Goal: Navigation & Orientation: Understand site structure

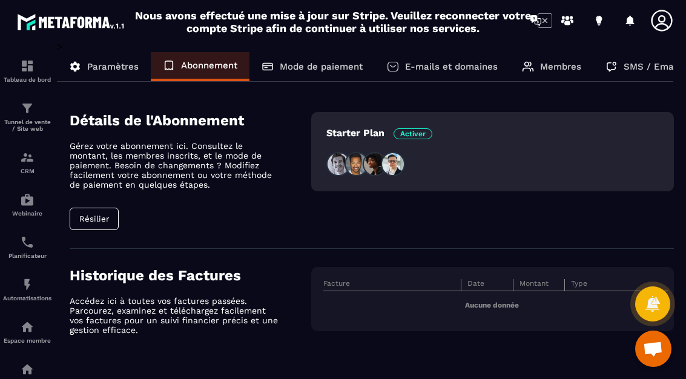
click at [93, 214] on div "Tableau de bord Tunnel de vente / Site web CRM Webinaire Planificateur Automati…" at bounding box center [103, 209] width 207 height 337
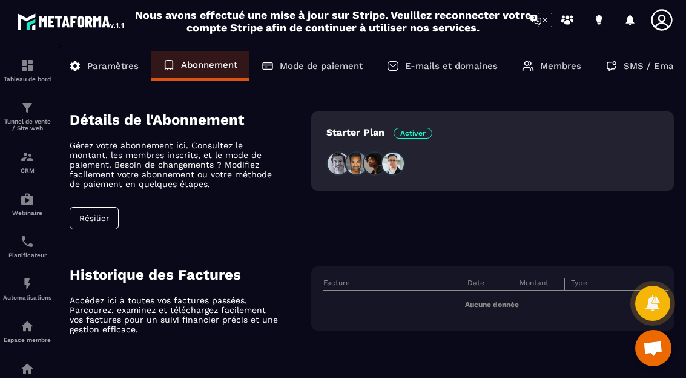
click at [83, 188] on div "Tableau de bord Tunnel de vente / Site web CRM Webinaire Planificateur Automati…" at bounding box center [103, 209] width 207 height 337
click at [87, 189] on div "Tableau de bord Tunnel de vente / Site web CRM Webinaire Planificateur Automati…" at bounding box center [103, 209] width 207 height 337
click at [91, 175] on div "Tableau de bord Tunnel de vente / Site web CRM Webinaire Planificateur Automati…" at bounding box center [103, 209] width 207 height 337
click at [422, 128] on span "Activer" at bounding box center [413, 133] width 39 height 11
click at [417, 128] on span "Activer" at bounding box center [413, 133] width 39 height 11
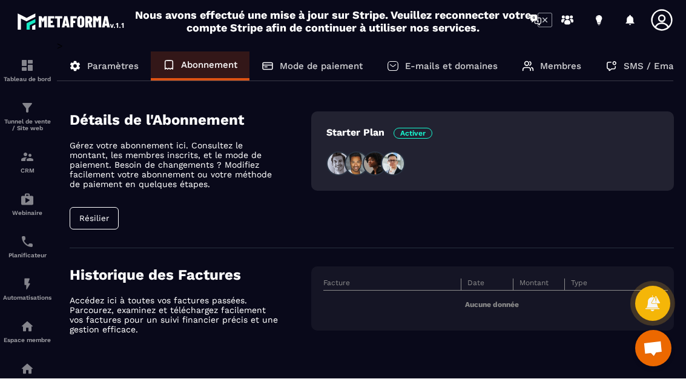
click at [413, 128] on span "Activer" at bounding box center [413, 133] width 39 height 11
click at [85, 184] on div "Tableau de bord Tunnel de vente / Site web CRM Webinaire Planificateur Automati…" at bounding box center [103, 209] width 207 height 337
click at [78, 188] on div "Tableau de bord Tunnel de vente / Site web CRM Webinaire Planificateur Automati…" at bounding box center [103, 209] width 207 height 337
click at [82, 182] on div "Tableau de bord Tunnel de vente / Site web CRM Webinaire Planificateur Automati…" at bounding box center [103, 209] width 207 height 337
click at [83, 187] on div "Tableau de bord Tunnel de vente / Site web CRM Webinaire Planificateur Automati…" at bounding box center [103, 209] width 207 height 337
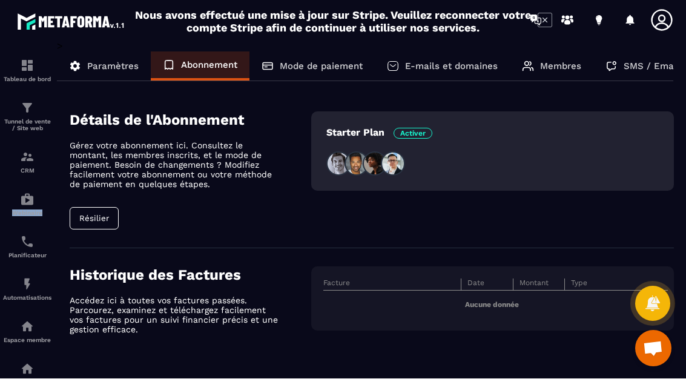
click at [118, 246] on div "Tableau de bord Tunnel de vente / Site web CRM Webinaire Planificateur Automati…" at bounding box center [103, 209] width 207 height 337
click at [90, 182] on div "Tableau de bord Tunnel de vente / Site web CRM Webinaire Planificateur Automati…" at bounding box center [103, 209] width 207 height 337
click at [85, 186] on div "Tableau de bord Tunnel de vente / Site web CRM Webinaire Planificateur Automati…" at bounding box center [103, 209] width 207 height 337
click at [88, 184] on div "Tableau de bord Tunnel de vente / Site web CRM Webinaire Planificateur Automati…" at bounding box center [103, 209] width 207 height 337
click at [89, 185] on div "Tableau de bord Tunnel de vente / Site web CRM Webinaire Planificateur Automati…" at bounding box center [103, 209] width 207 height 337
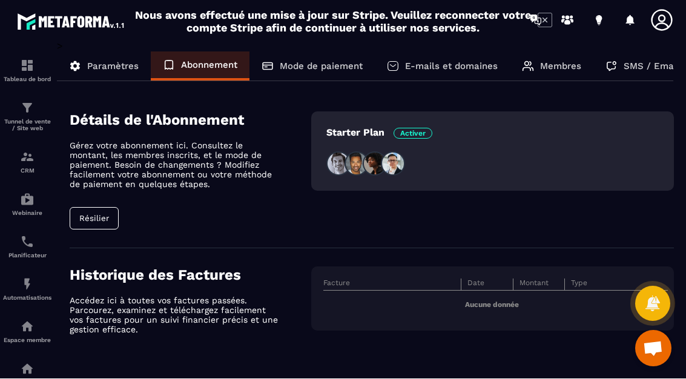
click at [84, 177] on div "Tableau de bord Tunnel de vente / Site web CRM Webinaire Planificateur Automati…" at bounding box center [103, 209] width 207 height 337
click at [92, 181] on div "Tableau de bord Tunnel de vente / Site web CRM Webinaire Planificateur Automati…" at bounding box center [103, 209] width 207 height 337
click at [90, 177] on div "Tableau de bord Tunnel de vente / Site web CRM Webinaire Planificateur Automati…" at bounding box center [103, 209] width 207 height 337
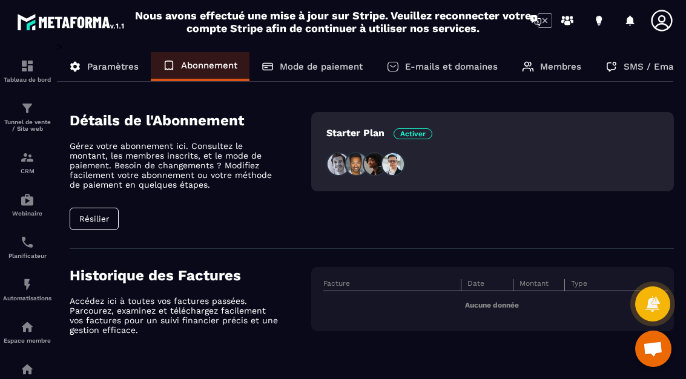
click at [85, 225] on div "Tableau de bord Tunnel de vente / Site web CRM Webinaire Planificateur Automati…" at bounding box center [103, 209] width 207 height 337
click at [88, 229] on div "Tableau de bord Tunnel de vente / Site web CRM Webinaire Planificateur Automati…" at bounding box center [103, 209] width 207 height 337
click at [13, 99] on link "Tunnel de vente / Site web" at bounding box center [27, 116] width 48 height 49
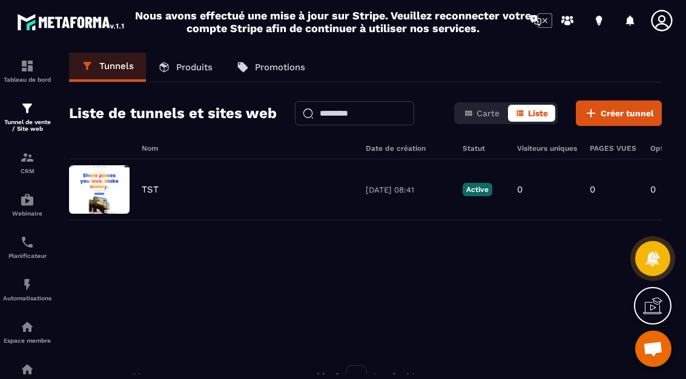
click at [15, 171] on div "CRM" at bounding box center [27, 162] width 48 height 24
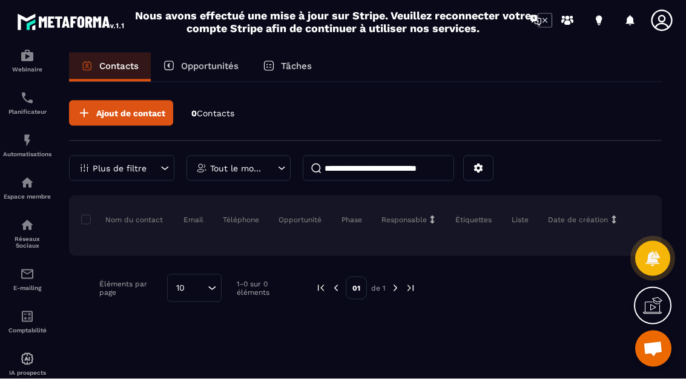
scroll to position [42, 0]
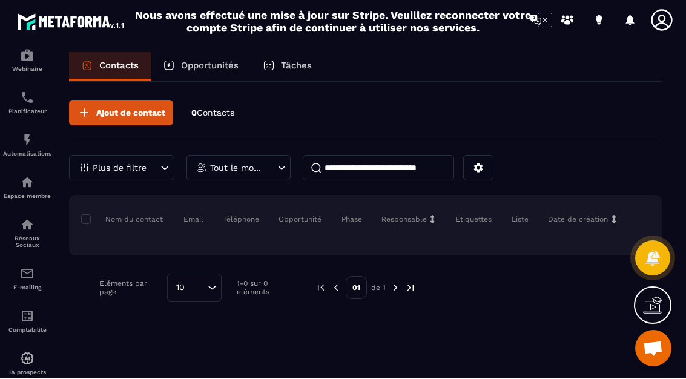
click at [22, 327] on p "Comptabilité" at bounding box center [27, 330] width 48 height 7
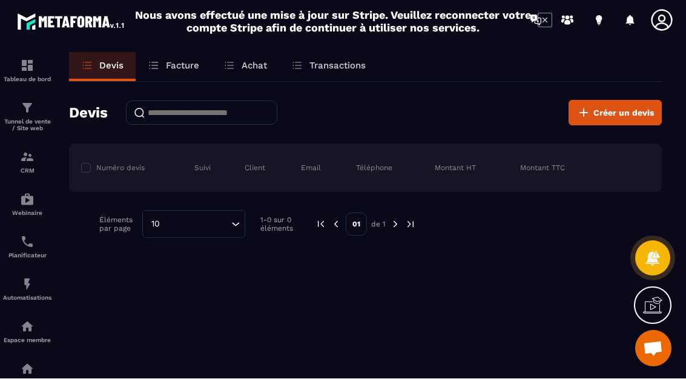
click at [23, 253] on p "Planificateur" at bounding box center [27, 256] width 48 height 7
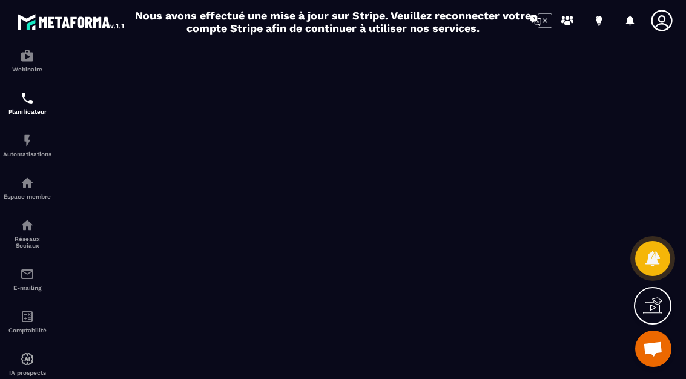
scroll to position [144, 0]
click at [16, 249] on p "Réseaux Sociaux" at bounding box center [27, 242] width 48 height 13
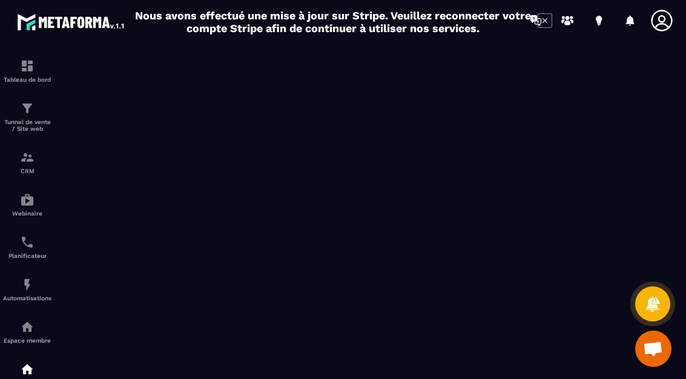
click at [556, 22] on link at bounding box center [567, 20] width 24 height 24
